Goal: Check status: Check status

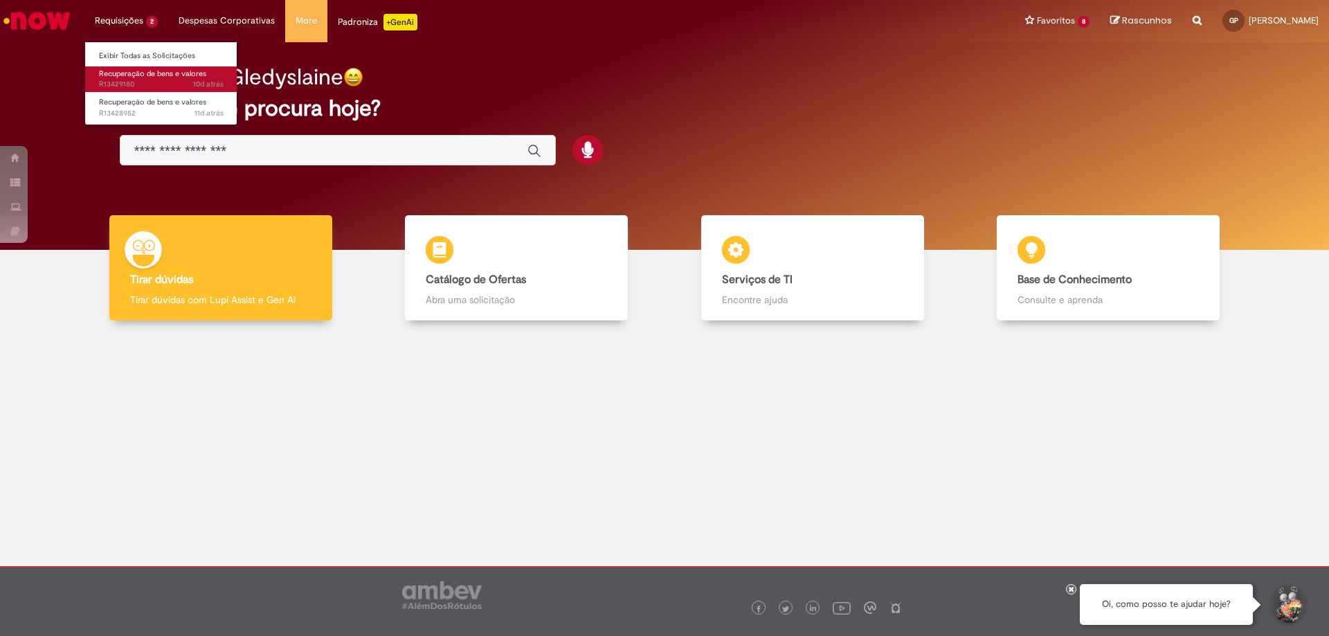
click at [169, 80] on span "10d atrás 10 dias atrás R13429180" at bounding box center [161, 84] width 125 height 11
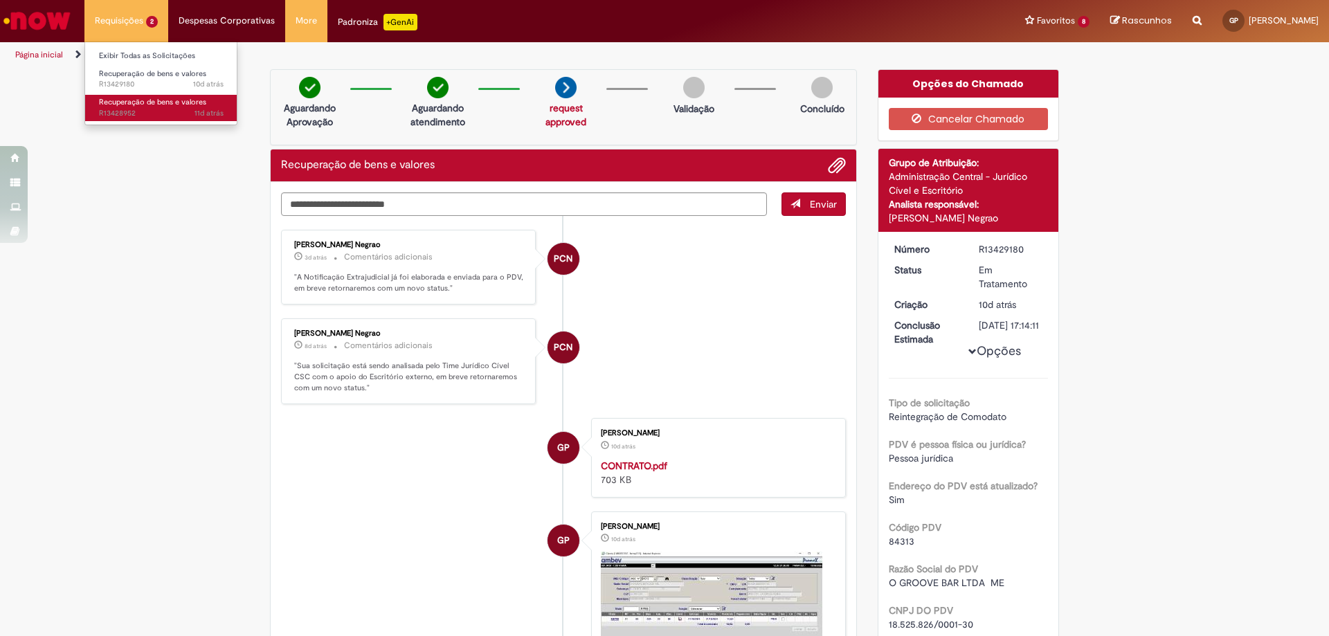
click at [123, 111] on span "11d atrás 11 dias atrás R13428952" at bounding box center [161, 113] width 125 height 11
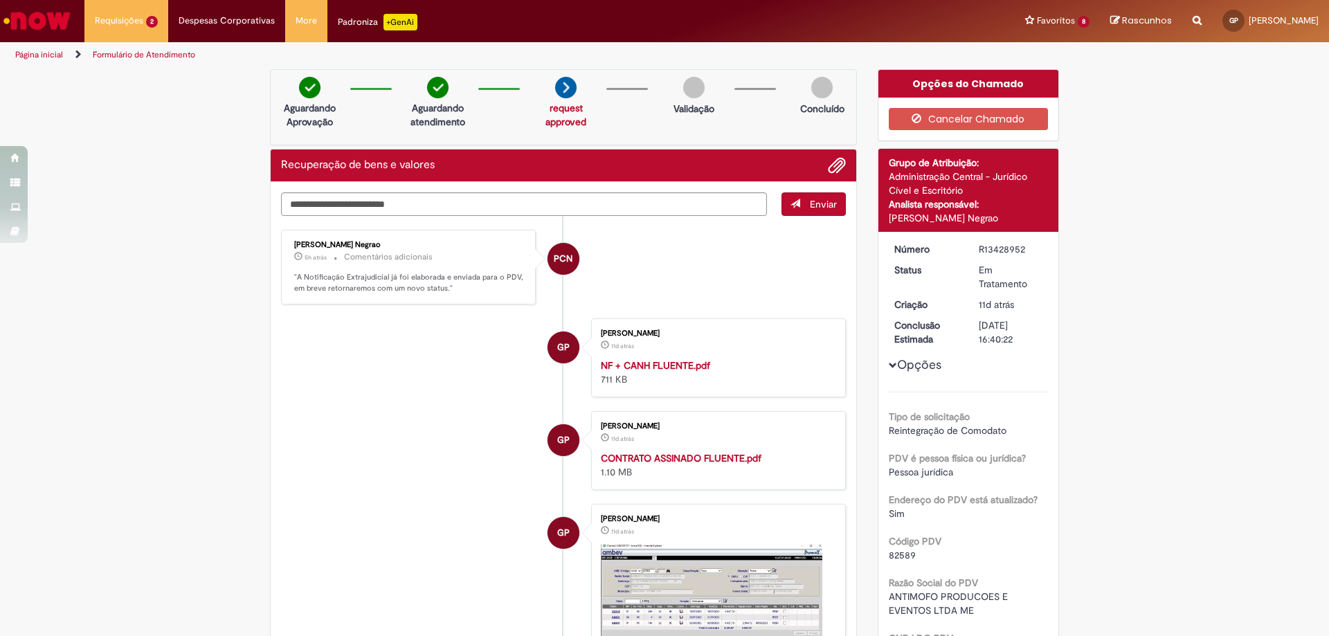
click at [55, 16] on img "Ir para a Homepage" at bounding box center [36, 21] width 71 height 28
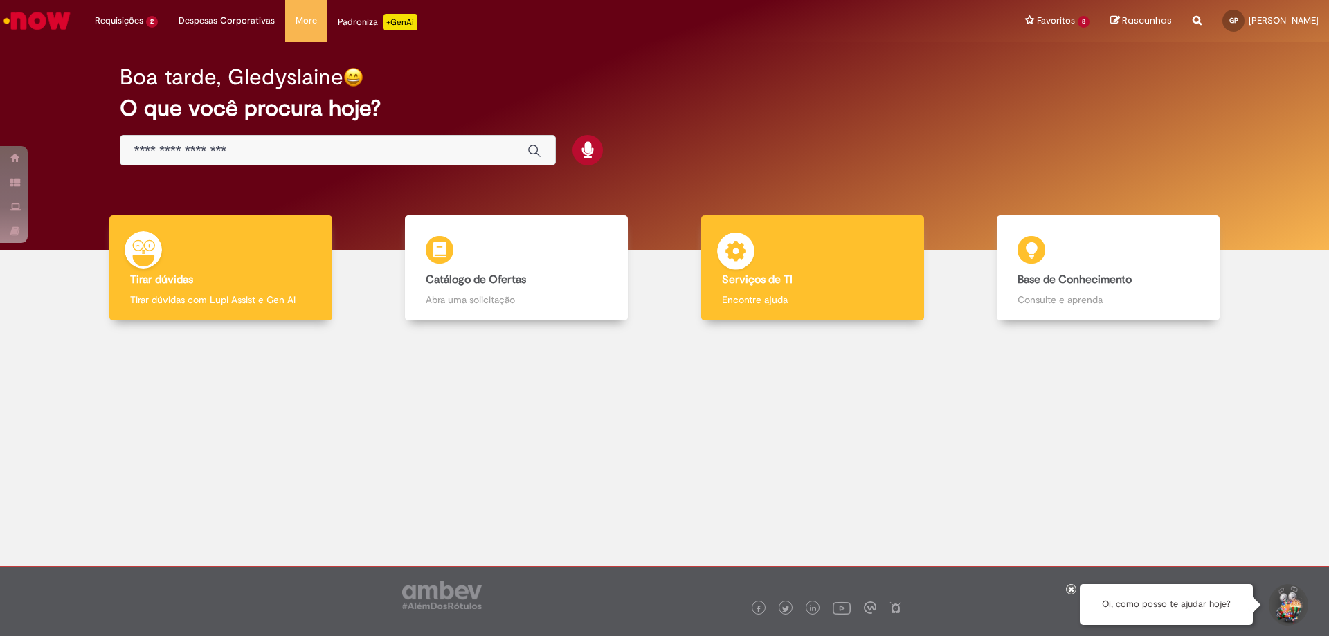
click at [770, 274] on b "Serviços de TI" at bounding box center [757, 280] width 71 height 14
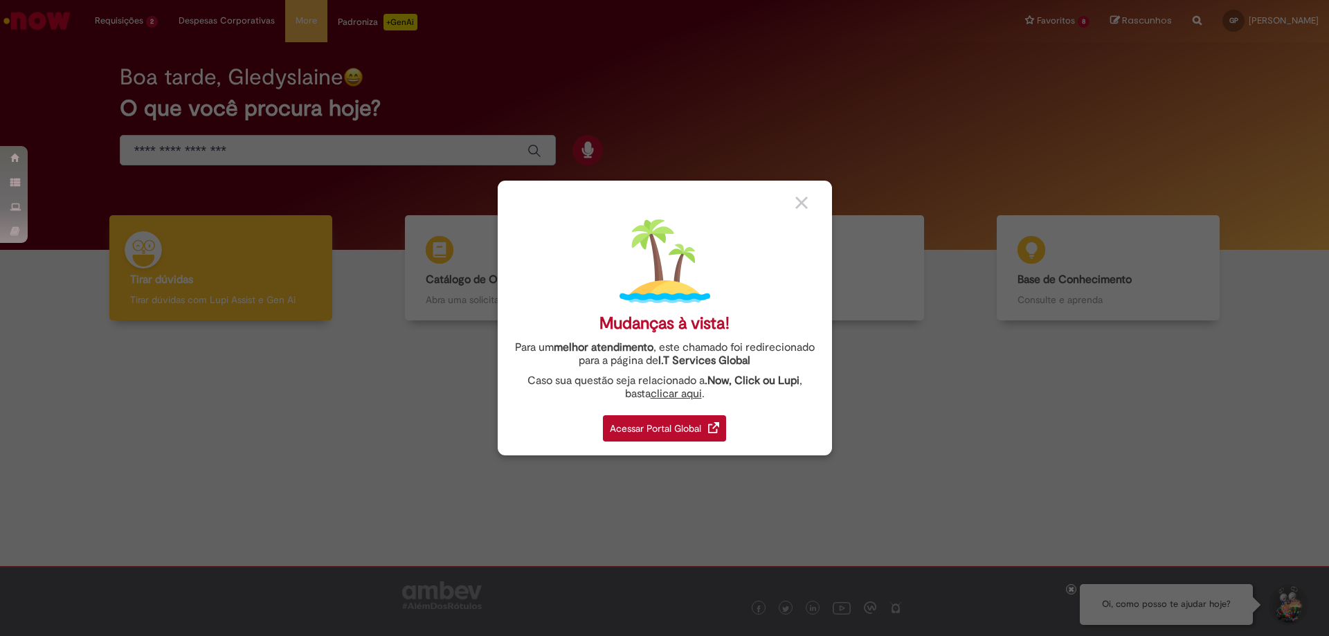
click at [644, 420] on div "Acessar Portal Global" at bounding box center [664, 428] width 123 height 26
